Goal: Check status: Check status

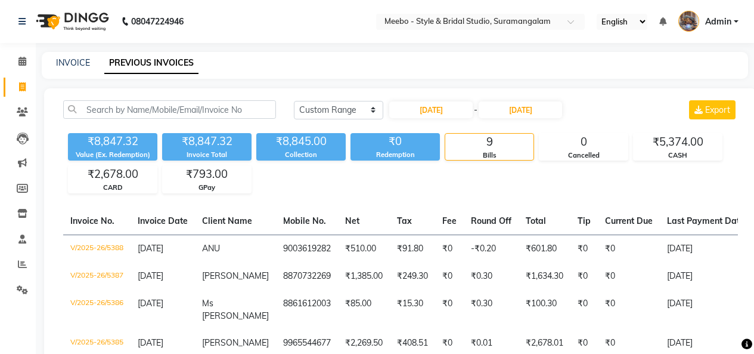
select select "range"
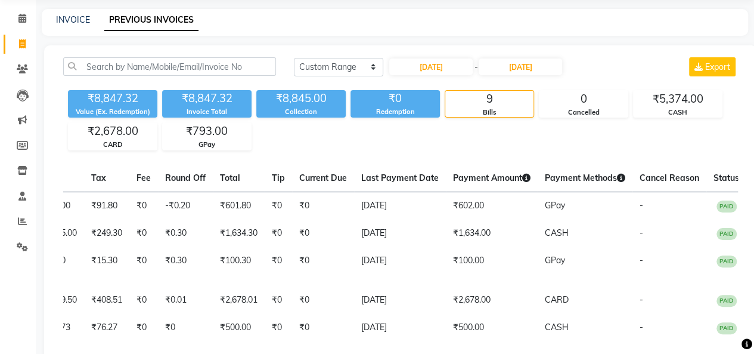
scroll to position [45, 0]
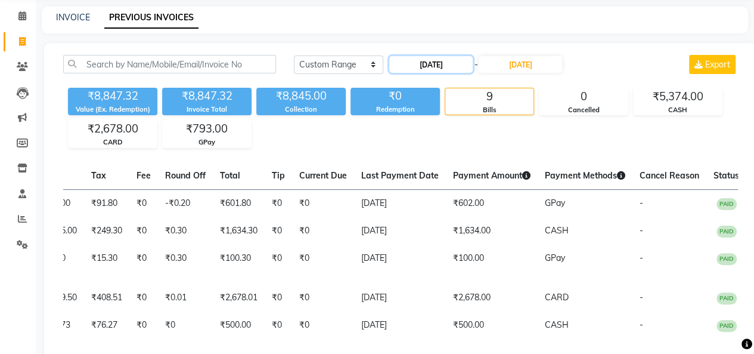
click at [441, 71] on input "[DATE]" at bounding box center [430, 64] width 83 height 17
select select "9"
select select "2025"
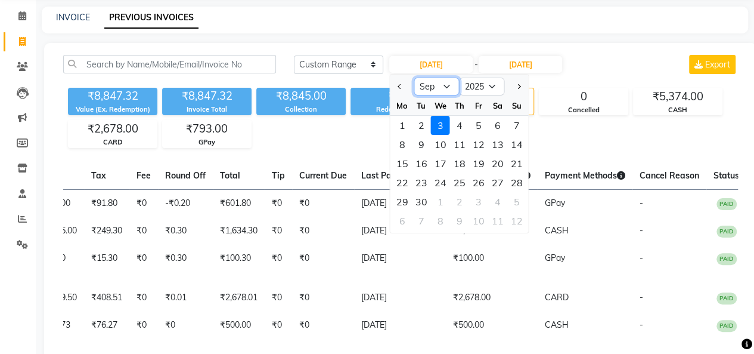
click at [448, 83] on select "Jan Feb Mar Apr May Jun [DATE] Aug Sep Oct Nov Dec" at bounding box center [436, 86] width 45 height 18
select select "8"
click at [414, 77] on select "Jan Feb Mar Apr May Jun [DATE] Aug Sep Oct Nov Dec" at bounding box center [436, 86] width 45 height 18
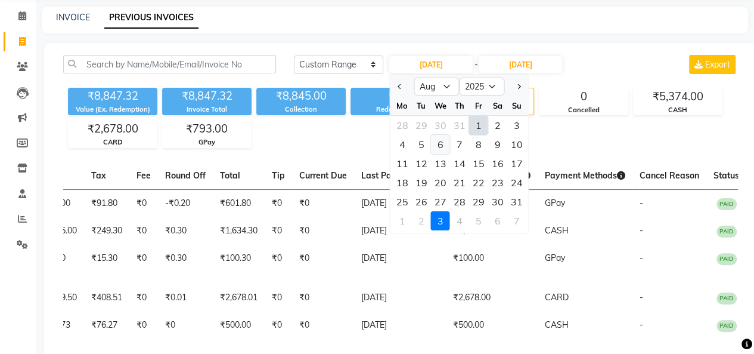
click at [439, 147] on div "6" at bounding box center [440, 144] width 19 height 19
type input "[DATE]"
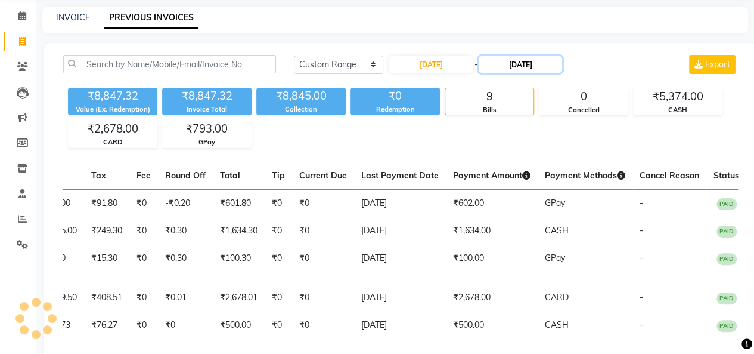
click at [527, 64] on input "[DATE]" at bounding box center [520, 64] width 83 height 17
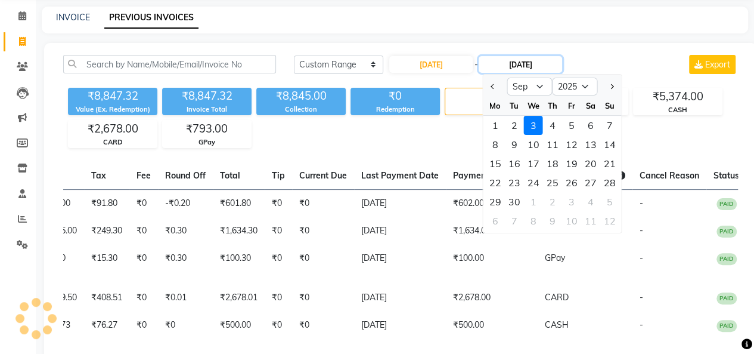
click at [527, 64] on input "[DATE]" at bounding box center [520, 64] width 83 height 17
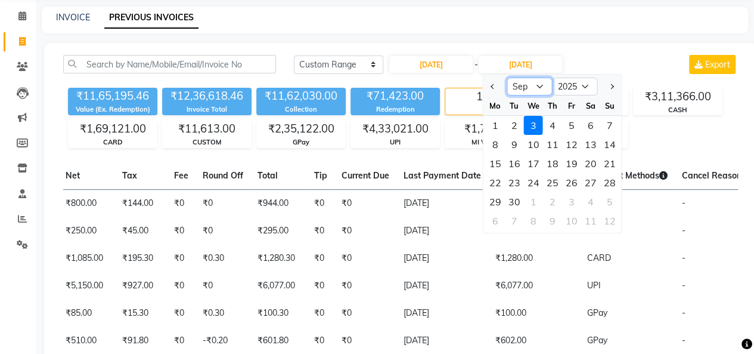
click at [539, 83] on select "Aug Sep Oct Nov Dec" at bounding box center [529, 86] width 45 height 18
select select "8"
click at [507, 77] on select "Aug Sep Oct Nov Dec" at bounding box center [529, 86] width 45 height 18
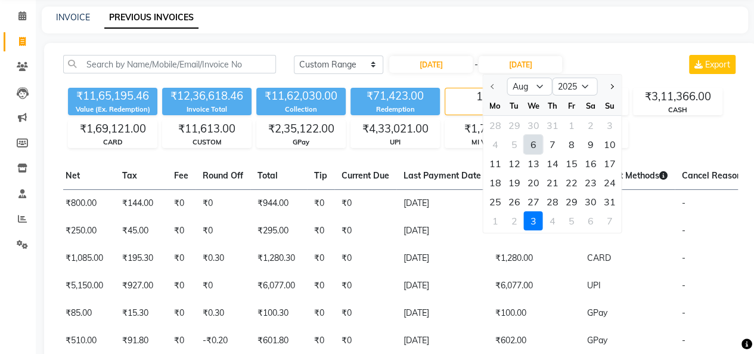
click at [532, 146] on div "6" at bounding box center [533, 144] width 19 height 19
type input "[DATE]"
